Goal: Manage account settings

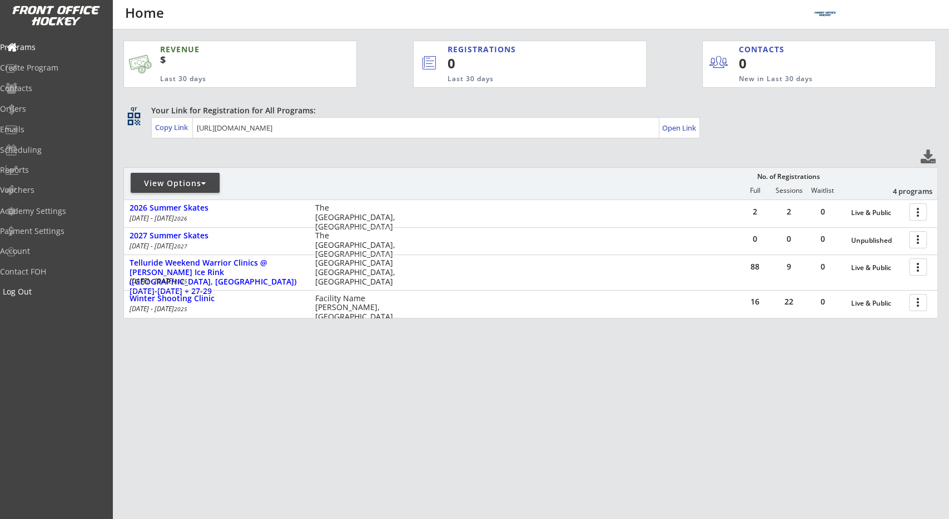
click at [47, 294] on div "Log Out" at bounding box center [53, 292] width 100 height 8
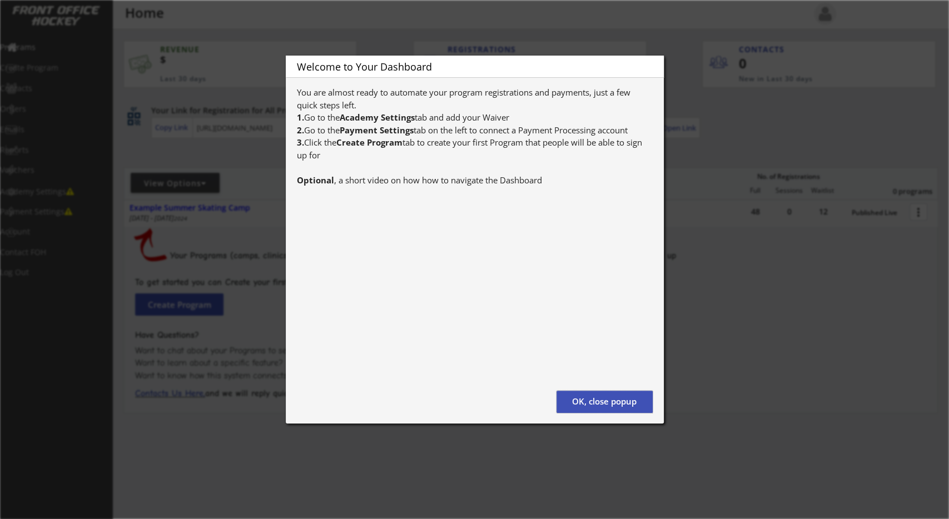
click at [586, 404] on button "OK, close popup" at bounding box center [604, 402] width 96 height 22
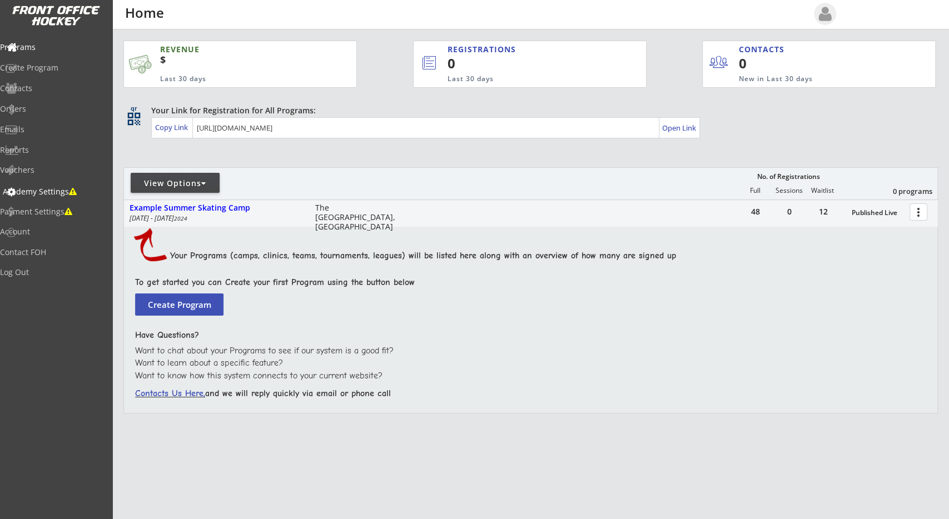
click at [45, 186] on div "Academy Settings" at bounding box center [53, 192] width 106 height 19
select select ""USD""
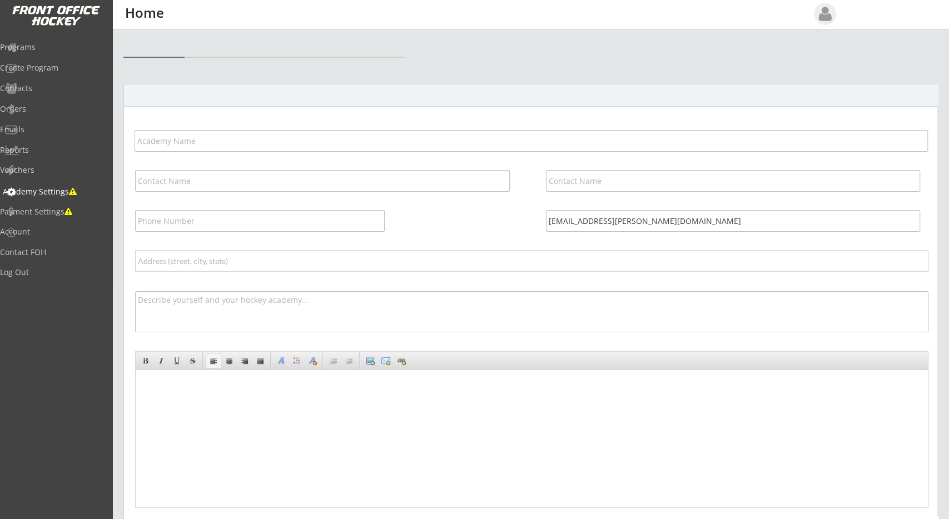
select select ""USD""
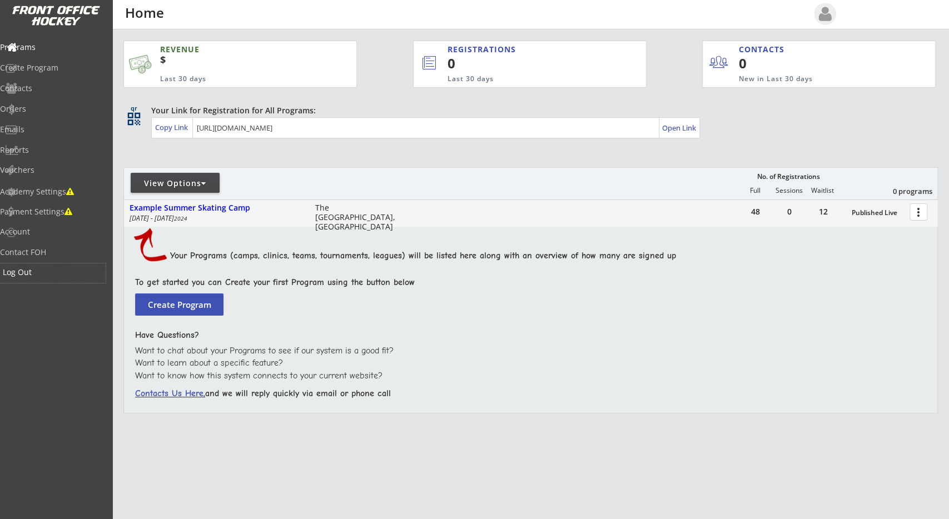
click at [48, 270] on div "Log Out" at bounding box center [53, 272] width 100 height 8
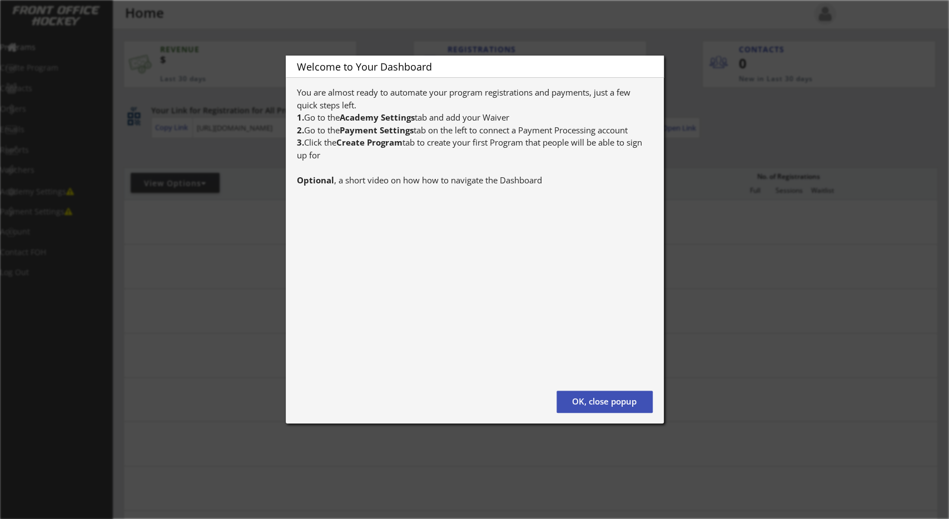
click at [378, 176] on div "You are almost ready to automate your program registrations and payments, just …" at bounding box center [475, 136] width 356 height 100
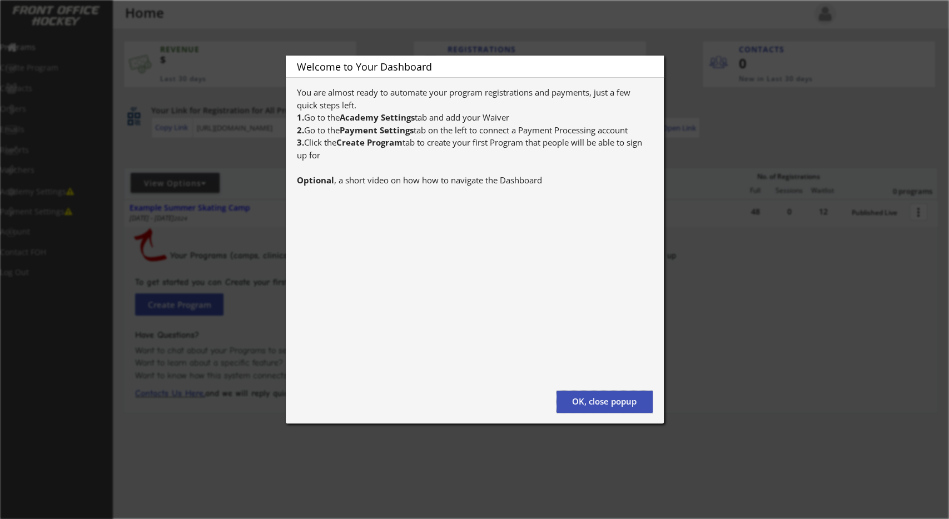
click at [635, 404] on button "OK, close popup" at bounding box center [604, 402] width 96 height 22
